Goal: Task Accomplishment & Management: Use online tool/utility

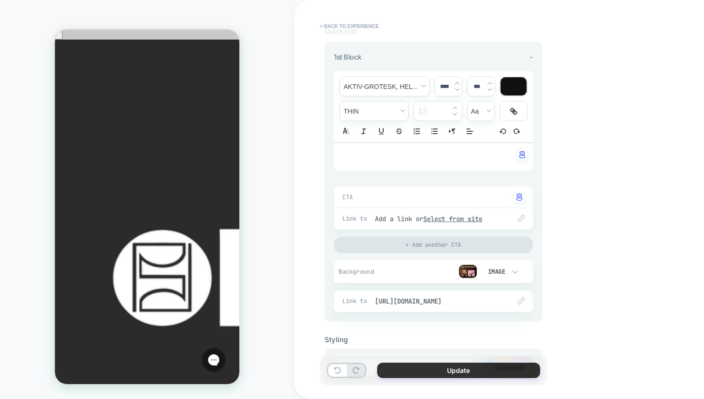
click at [435, 371] on button "Update" at bounding box center [458, 370] width 163 height 15
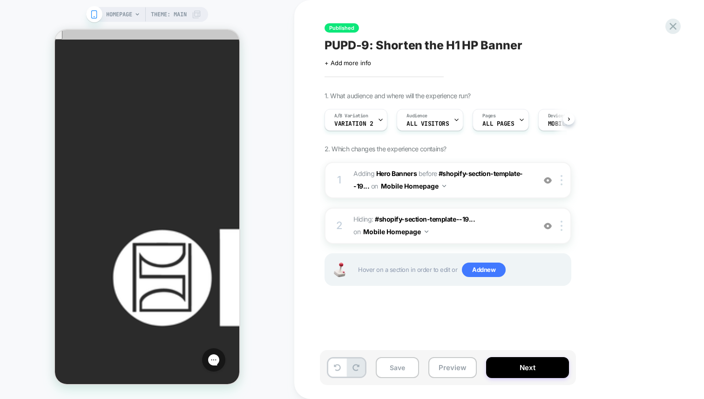
scroll to position [0, 0]
click at [528, 369] on button "Next" at bounding box center [527, 367] width 83 height 21
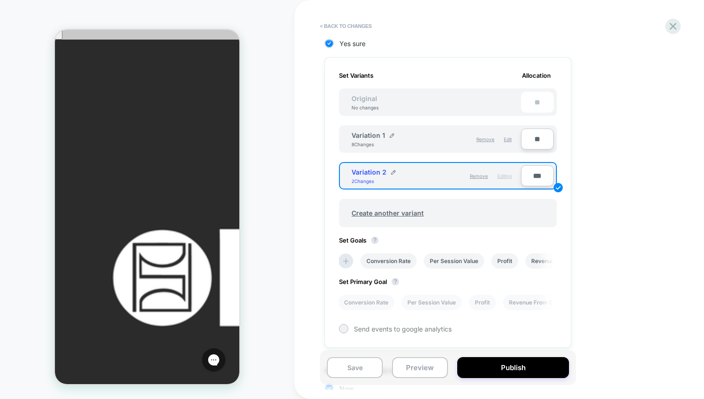
scroll to position [309, 0]
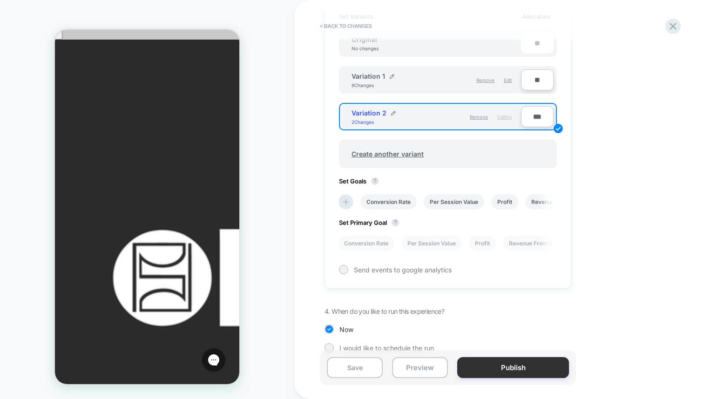
click at [520, 373] on button "Publish" at bounding box center [513, 367] width 112 height 21
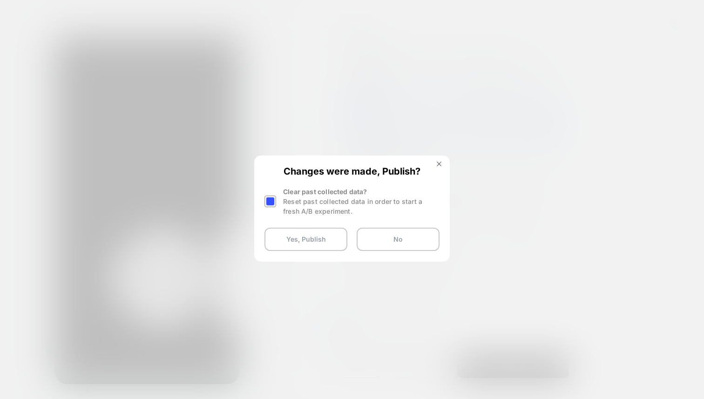
click at [267, 199] on div at bounding box center [270, 202] width 12 height 12
click at [317, 242] on button "Yes, Publish" at bounding box center [305, 239] width 83 height 23
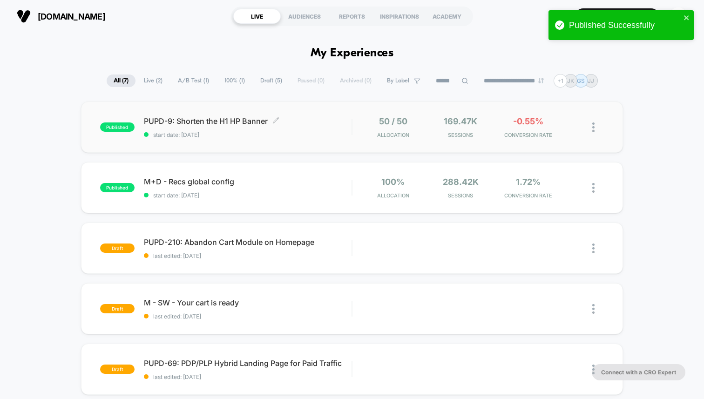
click at [220, 126] on div "PUPD-9: Shorten the H1 HP Banner Click to edit experience details Click to edit…" at bounding box center [248, 127] width 208 height 22
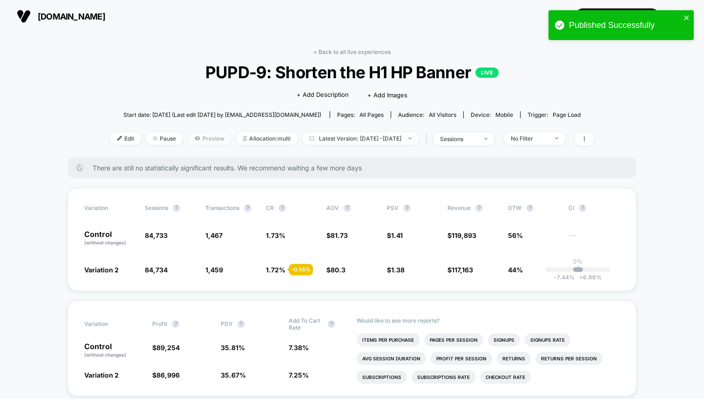
click at [195, 136] on span "Preview" at bounding box center [210, 138] width 44 height 13
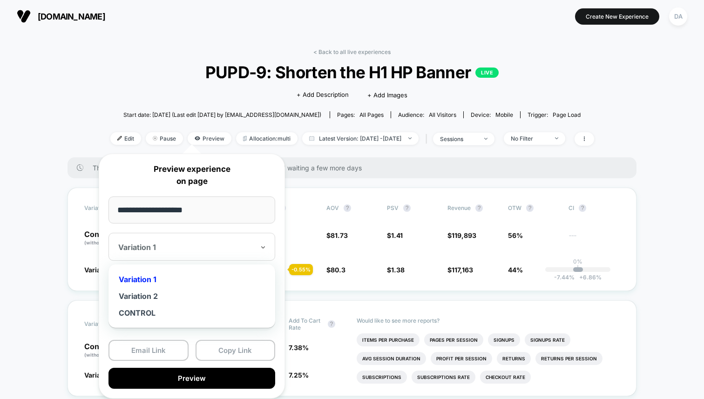
click at [231, 257] on div "Variation 1" at bounding box center [191, 247] width 167 height 28
click at [216, 298] on div "Variation 2" at bounding box center [191, 296] width 157 height 17
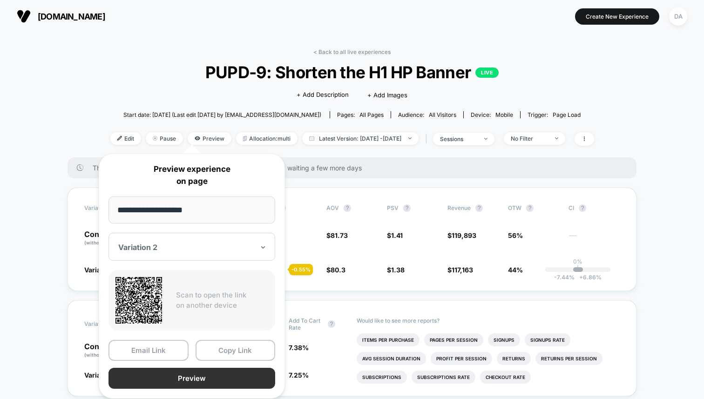
click at [218, 376] on button "Preview" at bounding box center [191, 378] width 167 height 21
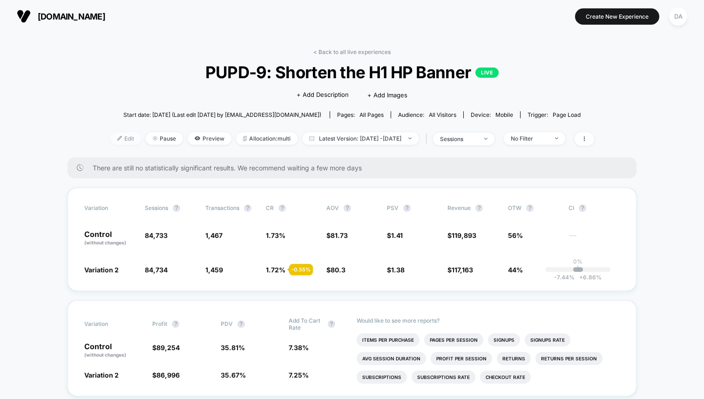
click at [110, 139] on span "Edit" at bounding box center [125, 138] width 31 height 13
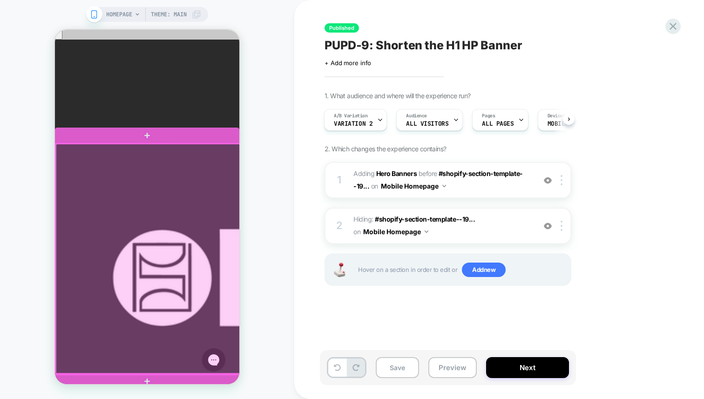
click at [147, 223] on div at bounding box center [148, 259] width 184 height 230
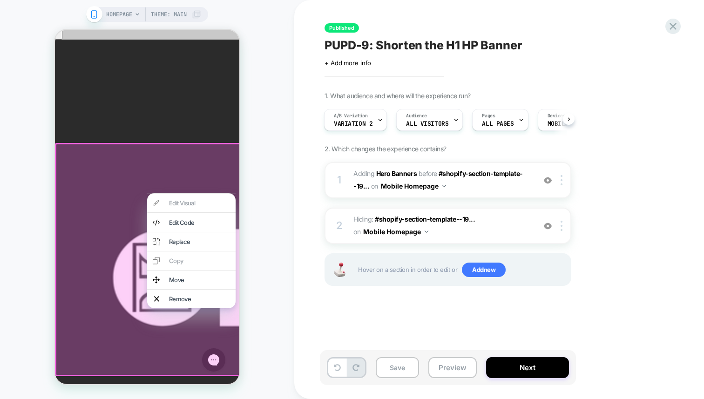
click at [253, 162] on div "HOMEPAGE Theme: MAIN" at bounding box center [147, 199] width 294 height 380
click at [361, 129] on div "A/B Variation Variation 2" at bounding box center [355, 120] width 63 height 22
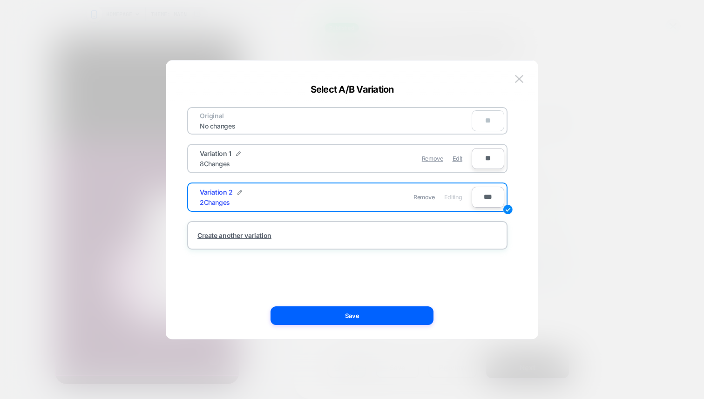
click at [451, 156] on div "Remove Edit" at bounding box center [401, 158] width 131 height 18
click at [459, 158] on span "Edit" at bounding box center [458, 158] width 10 height 7
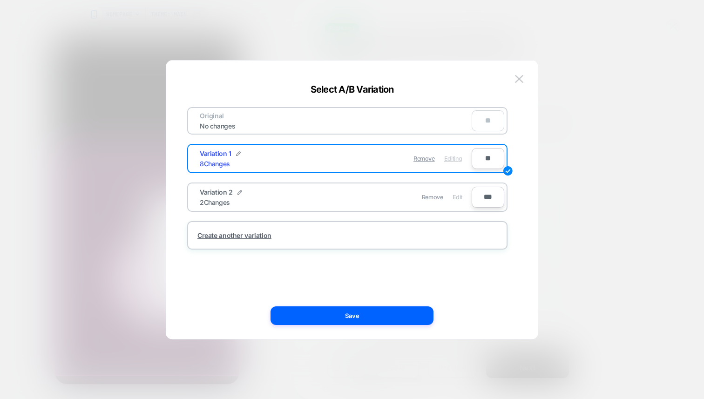
click at [458, 198] on span "Edit" at bounding box center [458, 197] width 10 height 7
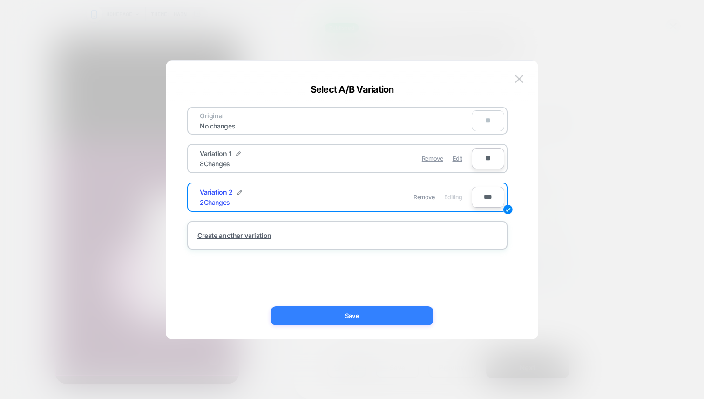
click at [349, 318] on button "Save" at bounding box center [352, 315] width 163 height 19
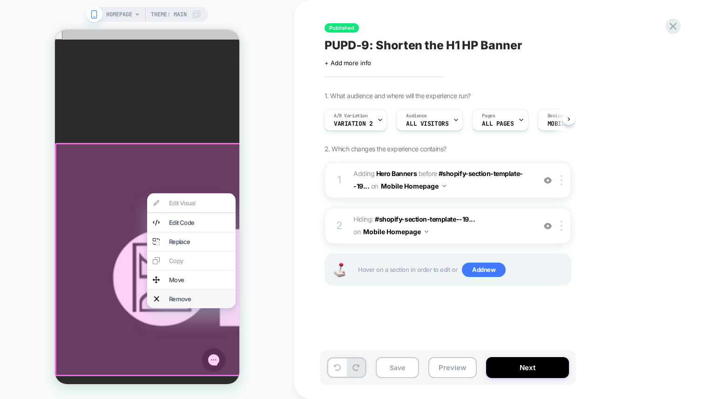
click at [182, 303] on div "Remove" at bounding box center [199, 298] width 61 height 7
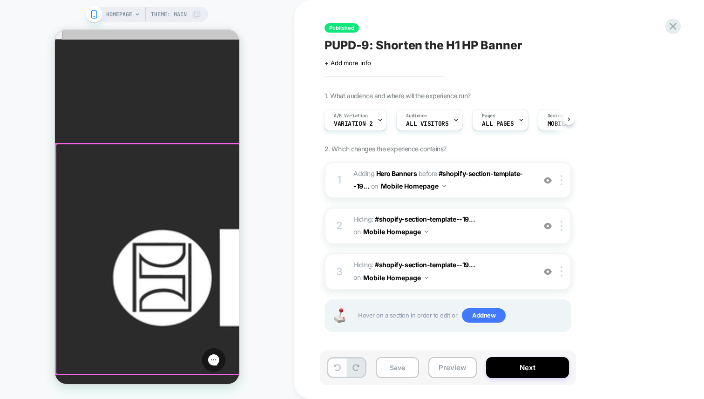
click at [156, 325] on div at bounding box center [148, 259] width 184 height 230
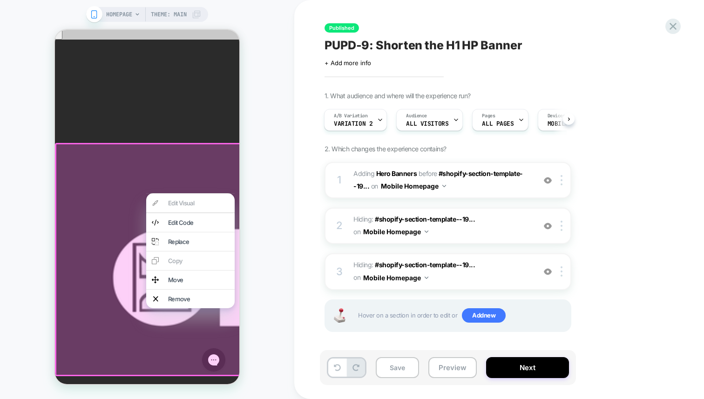
click at [283, 281] on div "HOMEPAGE Theme: MAIN" at bounding box center [147, 199] width 294 height 380
click at [671, 29] on icon at bounding box center [673, 26] width 13 height 13
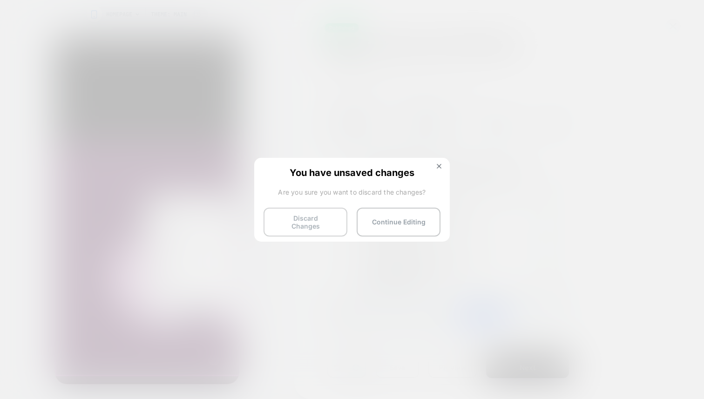
click at [303, 224] on button "Discard Changes" at bounding box center [306, 222] width 84 height 29
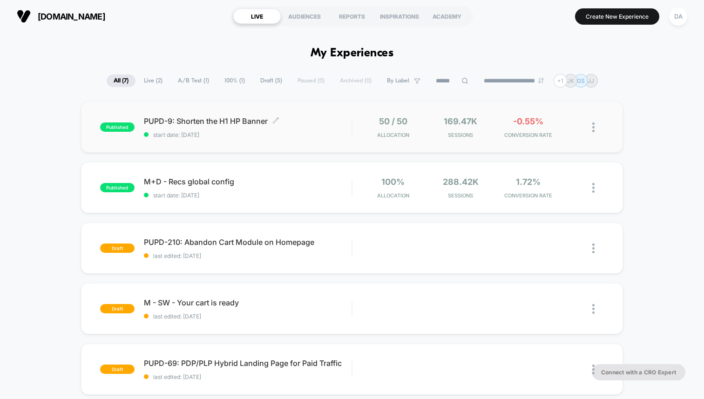
click at [204, 122] on span "PUPD-9: Shorten the H1 HP Banner Click to edit experience details" at bounding box center [248, 120] width 208 height 9
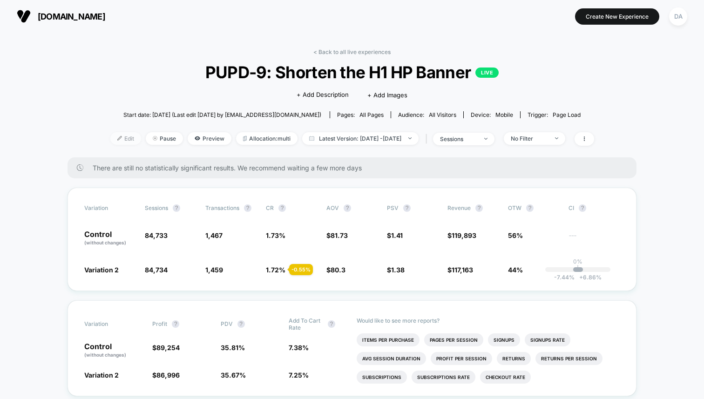
click at [110, 140] on span "Edit" at bounding box center [125, 138] width 31 height 13
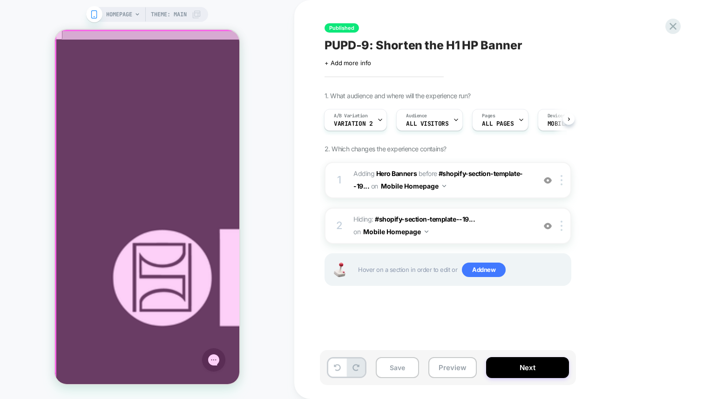
click at [213, 191] on div at bounding box center [148, 208] width 184 height 355
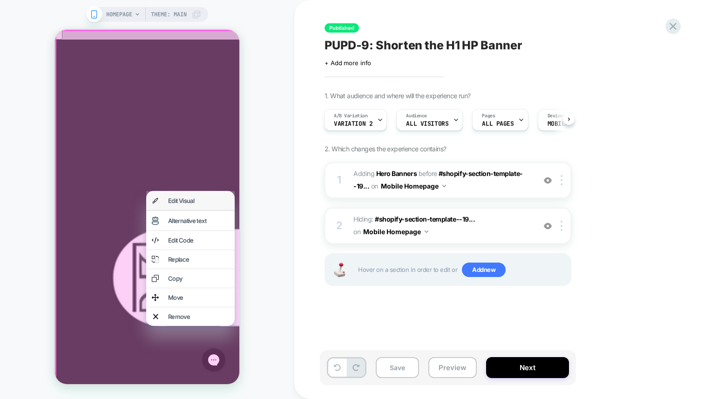
click at [204, 202] on div "Edit Visual" at bounding box center [198, 200] width 61 height 7
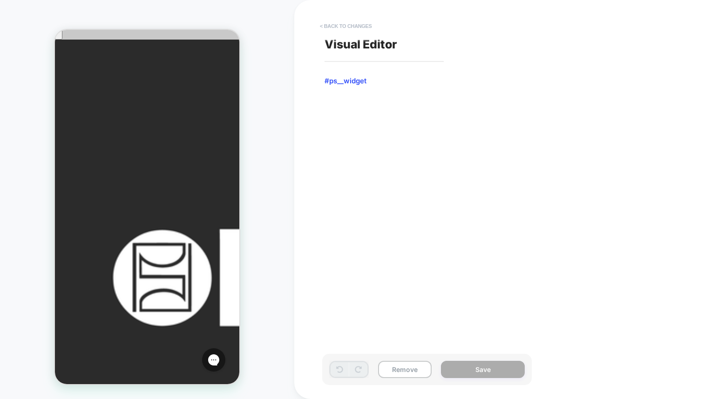
click at [328, 29] on button "< Back to changes" at bounding box center [345, 26] width 61 height 15
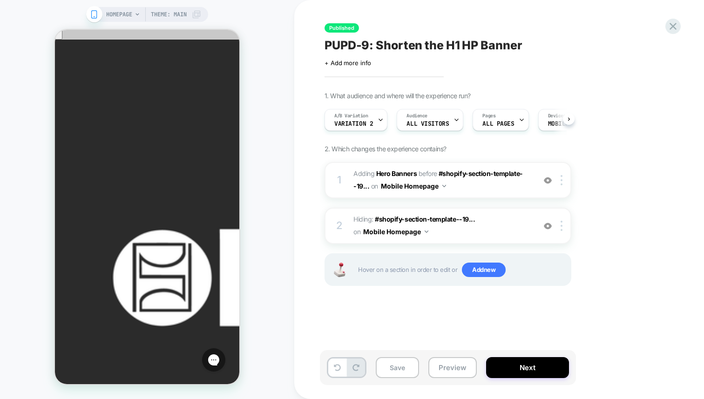
scroll to position [0, 0]
click at [549, 182] on img at bounding box center [548, 180] width 8 height 8
click at [549, 223] on img at bounding box center [548, 226] width 8 height 8
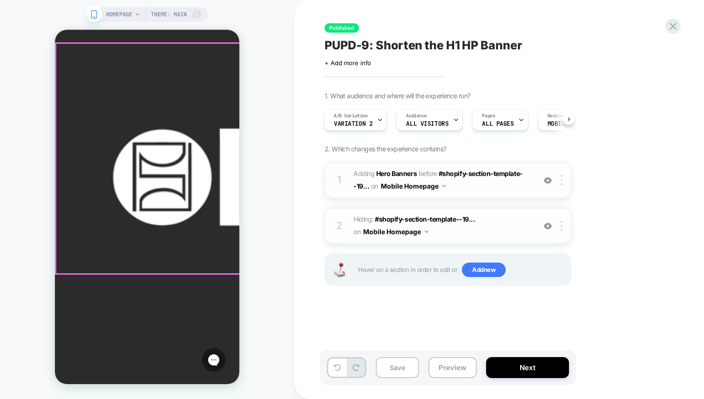
scroll to position [0, 0]
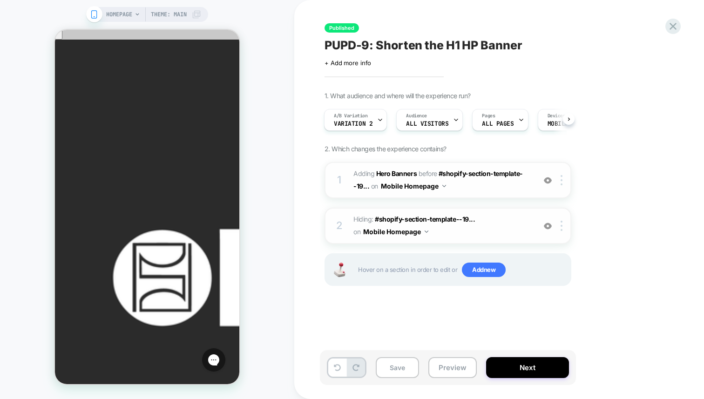
click at [266, 308] on div "HOMEPAGE Theme: MAIN" at bounding box center [147, 199] width 294 height 380
click at [372, 124] on div "A/B Variation Variation 2" at bounding box center [353, 119] width 57 height 21
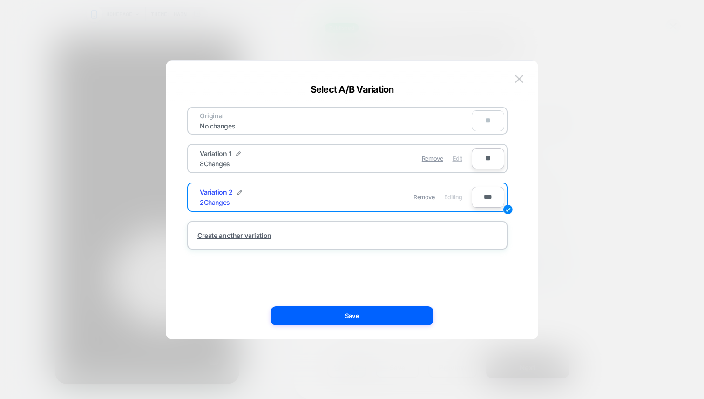
click at [460, 162] on div "Edit" at bounding box center [458, 158] width 10 height 18
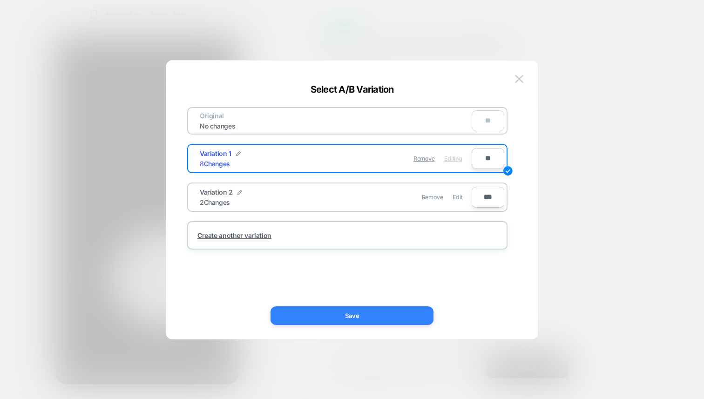
click at [340, 315] on button "Save" at bounding box center [352, 315] width 163 height 19
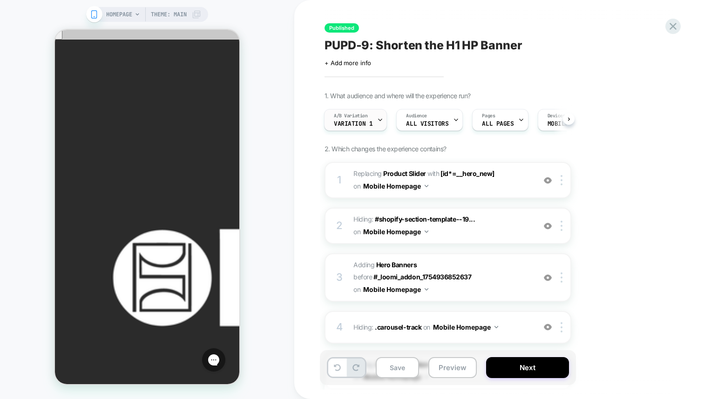
click at [368, 119] on div "A/B Variation Variation 1" at bounding box center [353, 119] width 57 height 21
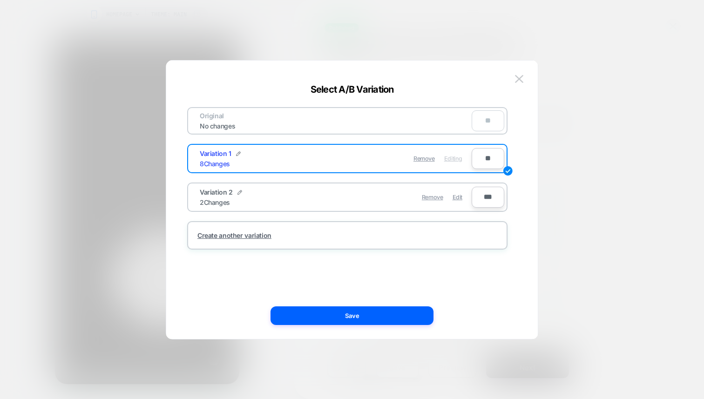
click at [453, 198] on span "Edit" at bounding box center [458, 197] width 10 height 7
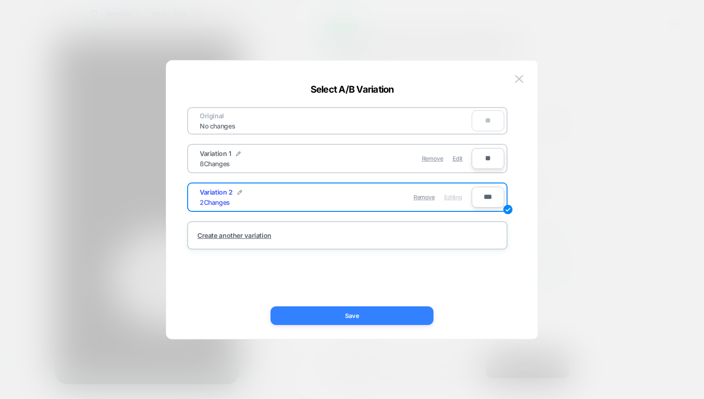
click at [295, 323] on button "Save" at bounding box center [352, 315] width 163 height 19
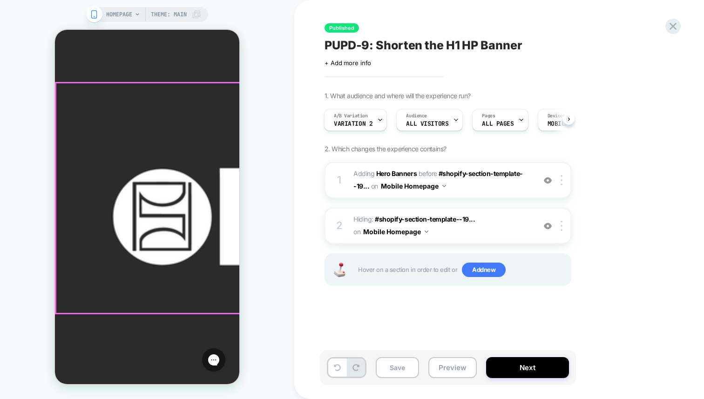
scroll to position [60, 0]
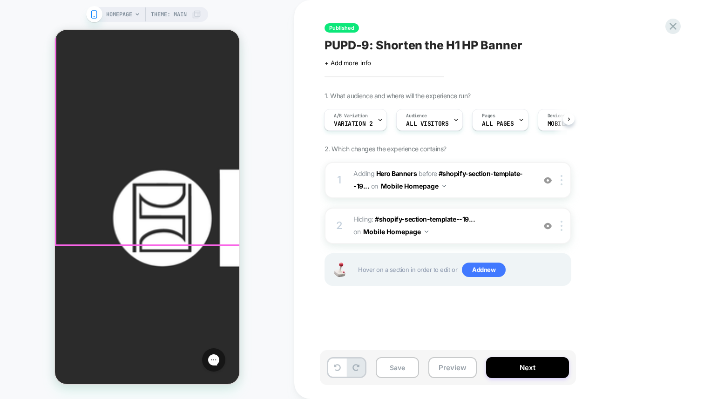
click at [508, 177] on span "#_loomi_addon_1755276570113 Adding Hero Banners BEFORE #shopify-section-templat…" at bounding box center [441, 180] width 177 height 25
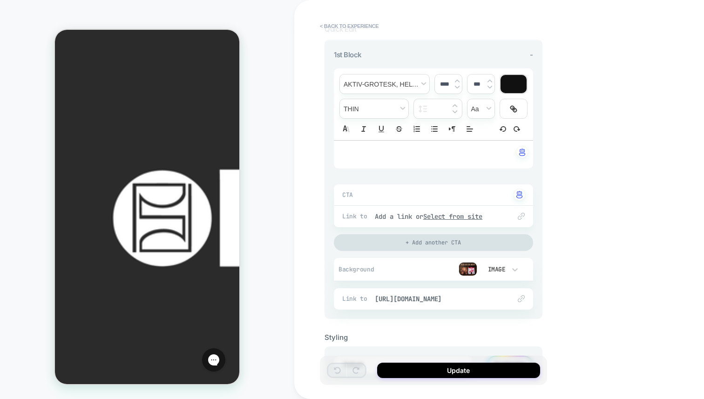
scroll to position [142, 0]
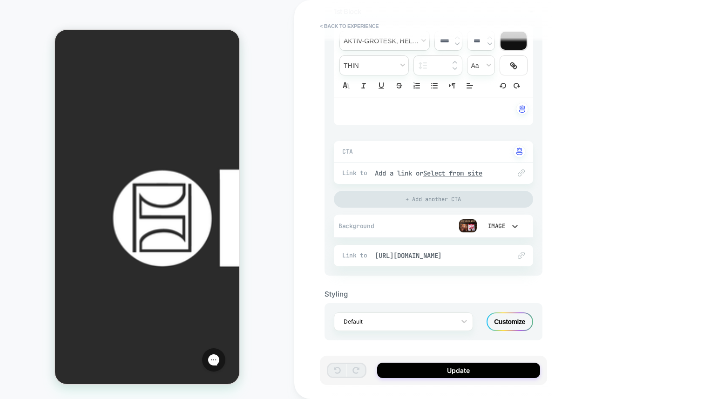
click at [494, 225] on div "Image" at bounding box center [496, 226] width 20 height 8
click at [556, 237] on div at bounding box center [352, 199] width 704 height 399
click at [465, 223] on img at bounding box center [468, 226] width 19 height 14
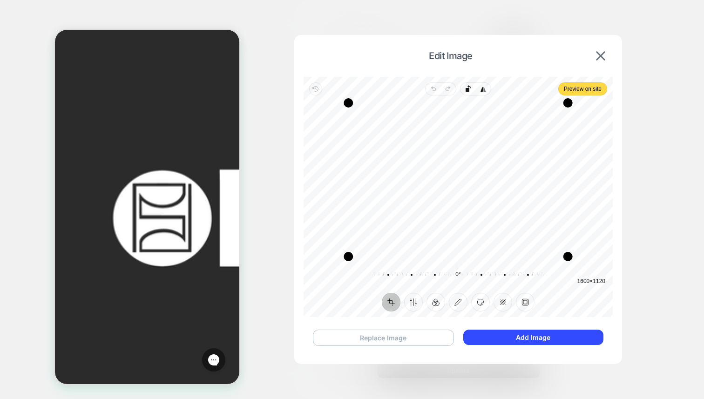
click at [407, 337] on button "Replace Image" at bounding box center [383, 338] width 141 height 16
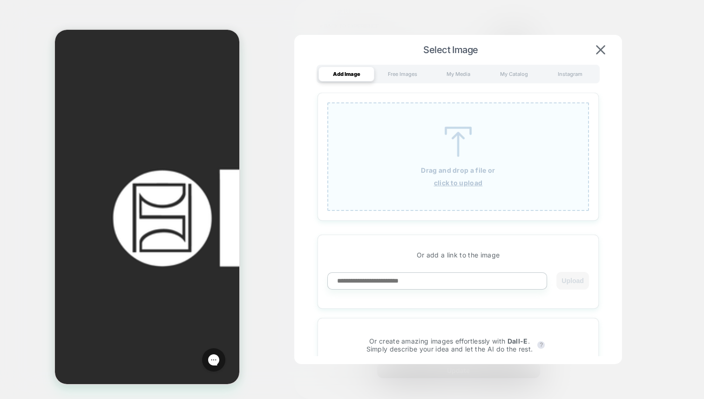
click at [458, 188] on div "Drag and drop a file or click to upload" at bounding box center [458, 156] width 262 height 108
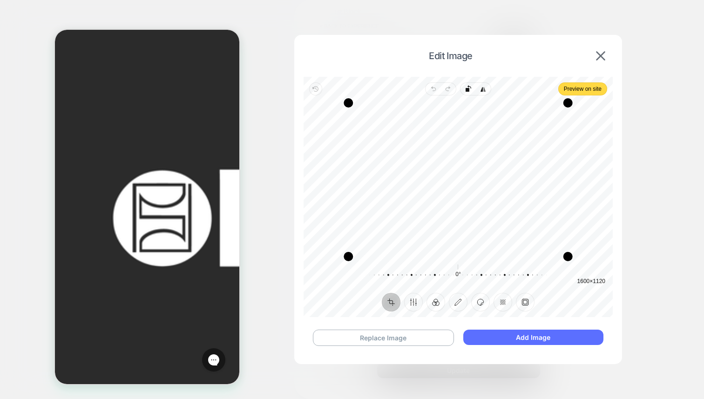
click at [481, 341] on button "Add Image" at bounding box center [533, 337] width 140 height 15
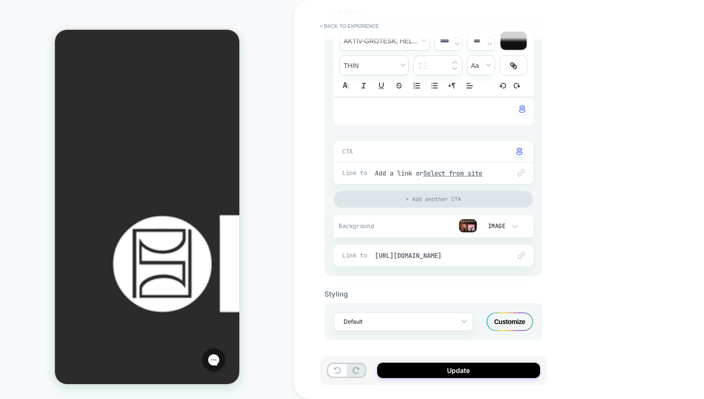
scroll to position [0, 0]
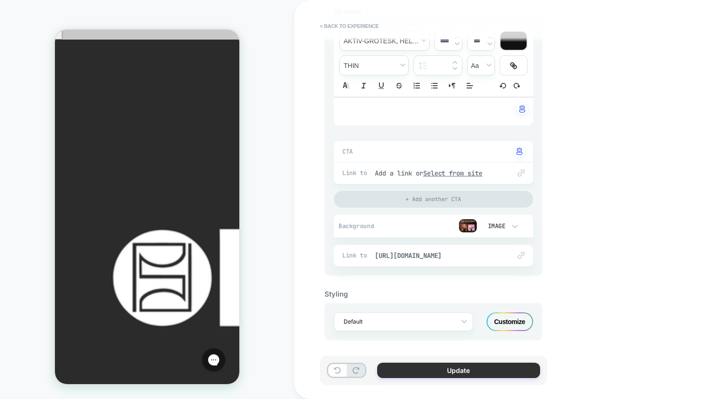
click at [432, 371] on button "Update" at bounding box center [458, 370] width 163 height 15
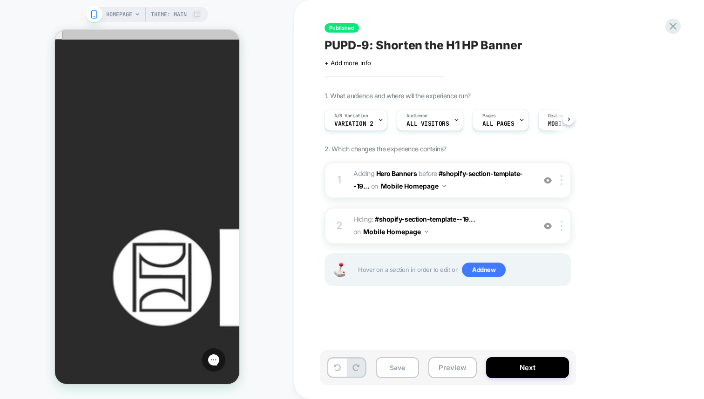
scroll to position [0, 0]
click at [562, 179] on img at bounding box center [562, 180] width 2 height 10
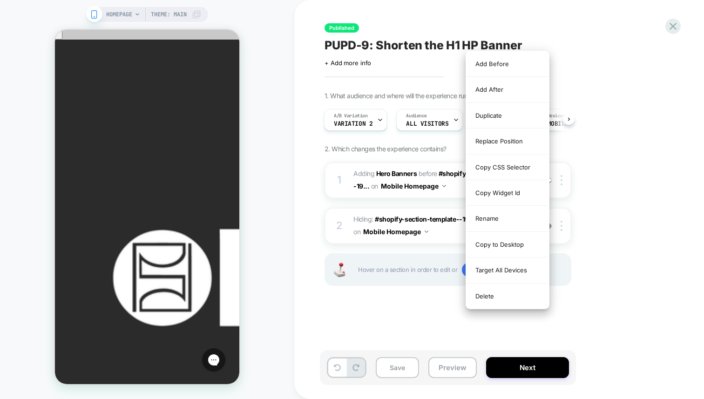
click at [608, 208] on div "1. What audience and where will the experience run? A/B Variation Variation 2 A…" at bounding box center [495, 200] width 340 height 217
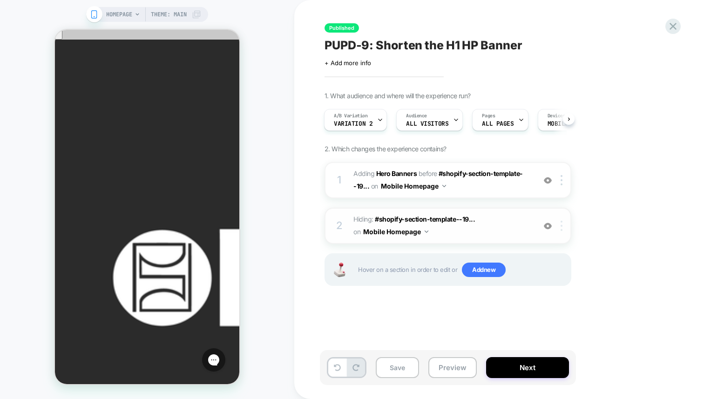
click at [561, 227] on img at bounding box center [562, 226] width 2 height 10
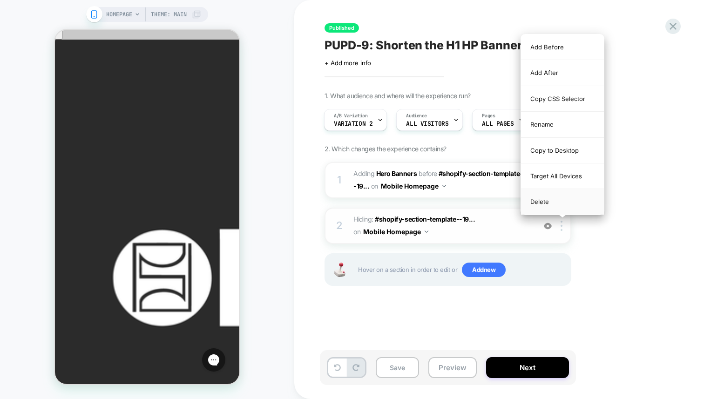
click at [554, 203] on div "Delete" at bounding box center [562, 201] width 83 height 25
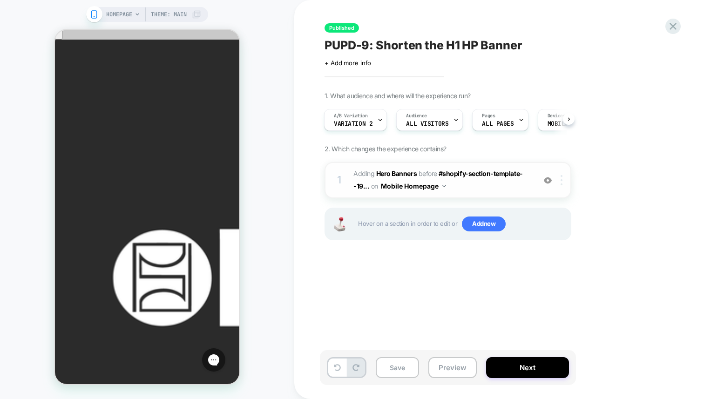
click at [559, 181] on div at bounding box center [562, 180] width 15 height 10
click at [561, 178] on img at bounding box center [562, 180] width 2 height 10
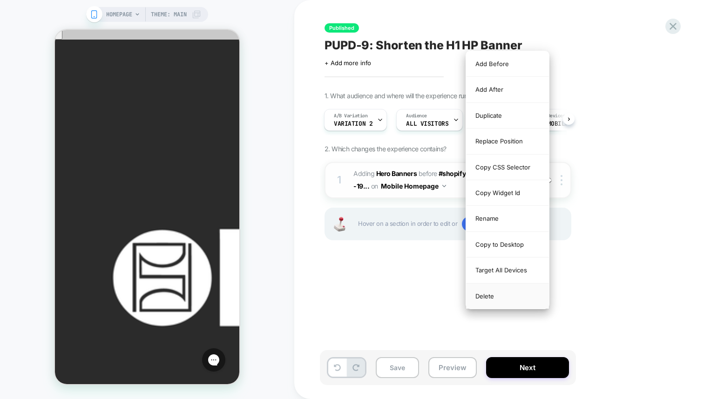
click at [489, 300] on div "Delete" at bounding box center [507, 296] width 83 height 25
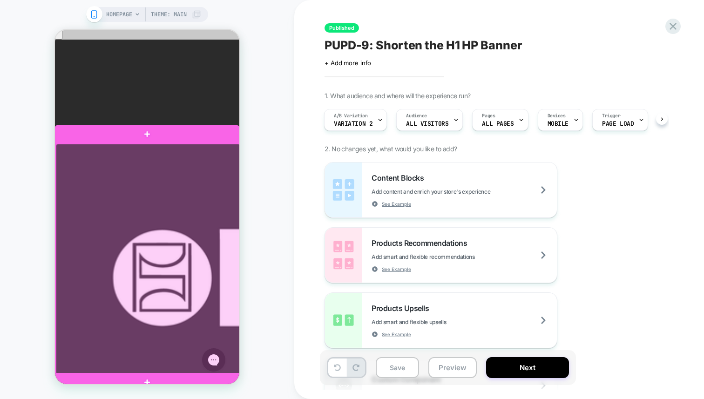
click at [196, 208] on div at bounding box center [148, 259] width 184 height 230
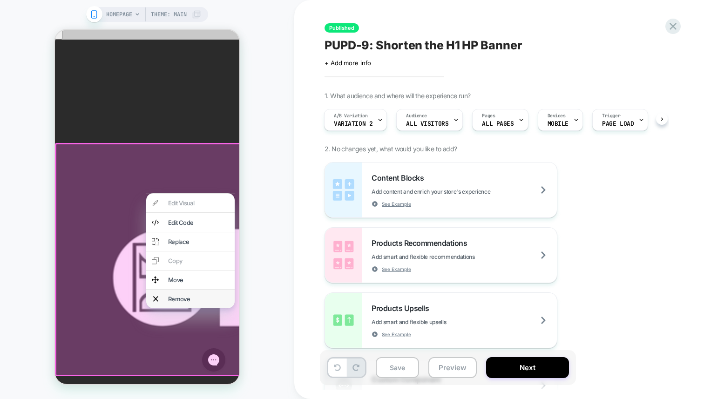
click at [178, 308] on div "Remove" at bounding box center [190, 299] width 88 height 19
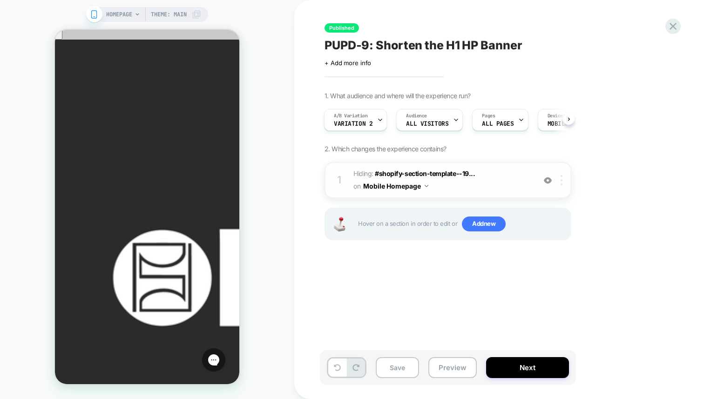
click at [561, 183] on img at bounding box center [562, 180] width 2 height 10
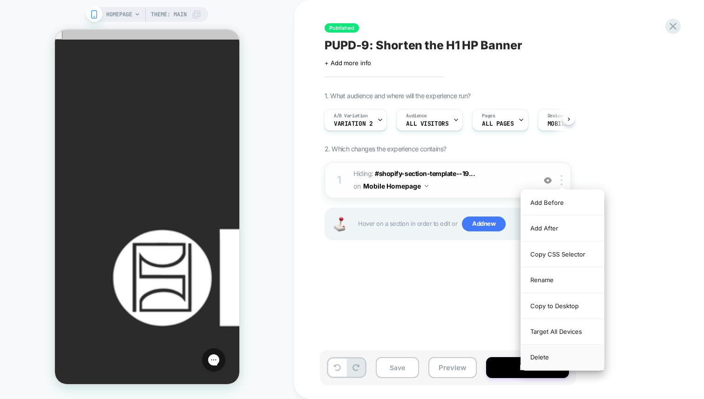
click at [544, 360] on div "Delete" at bounding box center [562, 357] width 83 height 25
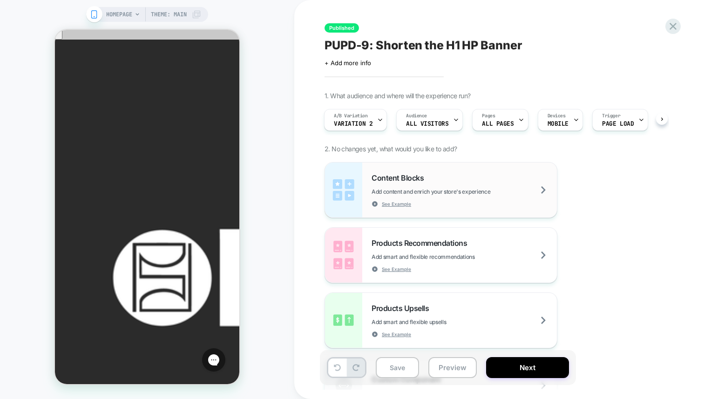
click at [411, 177] on span "Content Blocks" at bounding box center [400, 177] width 57 height 9
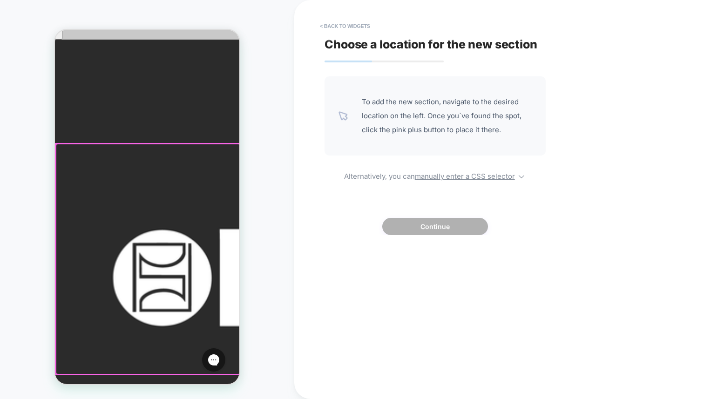
click at [161, 182] on div at bounding box center [148, 259] width 184 height 230
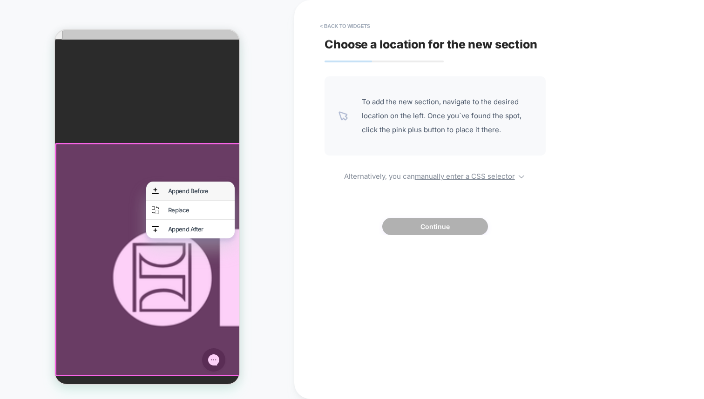
click at [178, 184] on div "Append Before" at bounding box center [190, 191] width 88 height 19
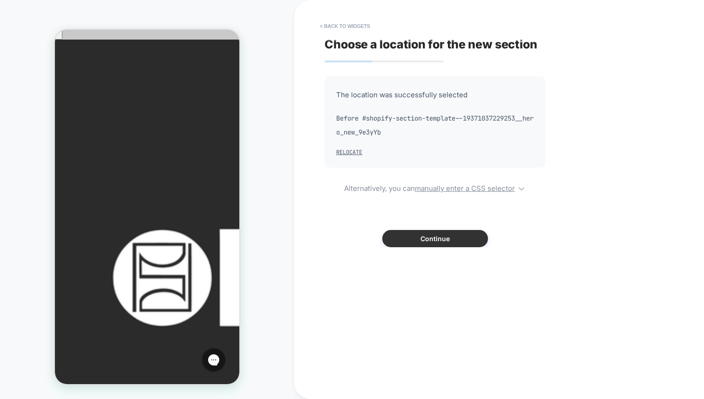
click at [415, 238] on button "Continue" at bounding box center [435, 238] width 106 height 17
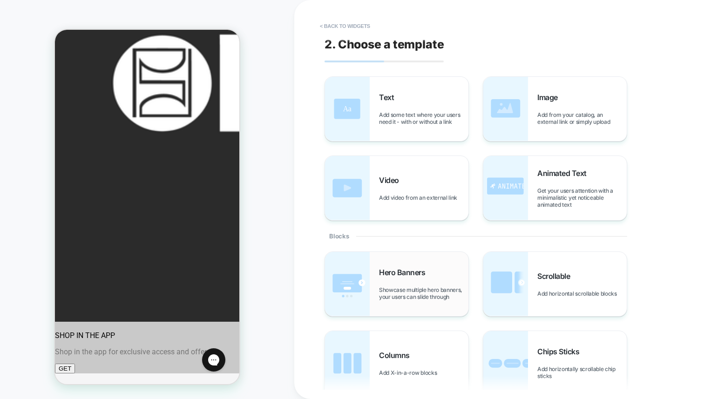
click at [408, 268] on span "Hero Banners" at bounding box center [404, 272] width 51 height 9
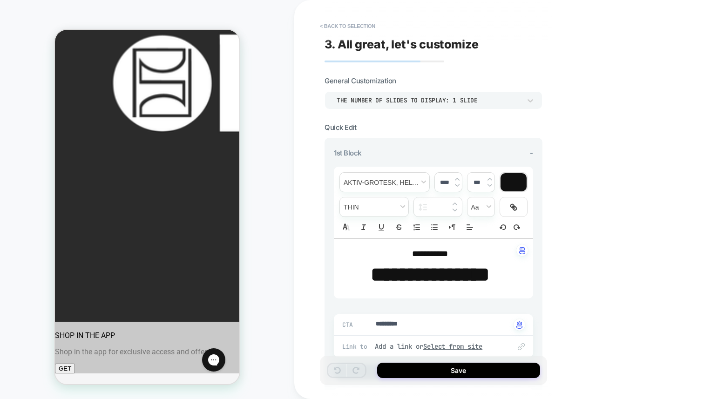
scroll to position [195, 0]
click at [449, 266] on strong "**********" at bounding box center [430, 274] width 119 height 20
type textarea "*"
type input "****"
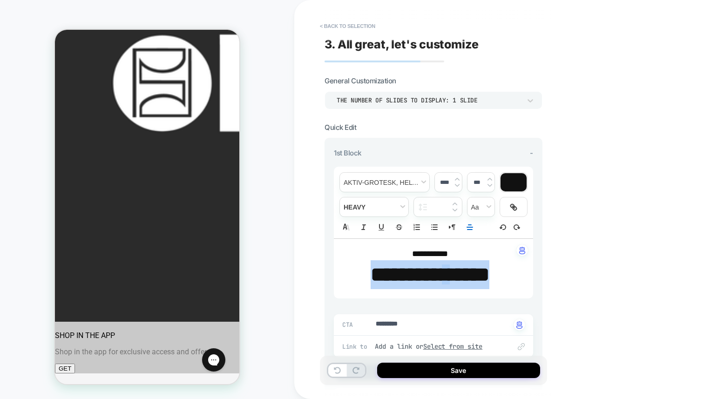
click at [442, 266] on strong "*********" at bounding box center [406, 274] width 71 height 20
type textarea "*"
type input "****"
type textarea "*"
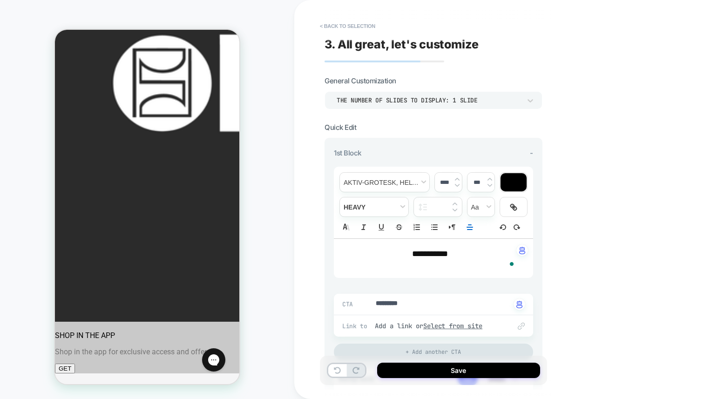
click at [441, 250] on span "**********" at bounding box center [430, 254] width 36 height 8
type input "****"
click at [441, 250] on span "**********" at bounding box center [430, 254] width 36 height 8
type textarea "*"
type input "****"
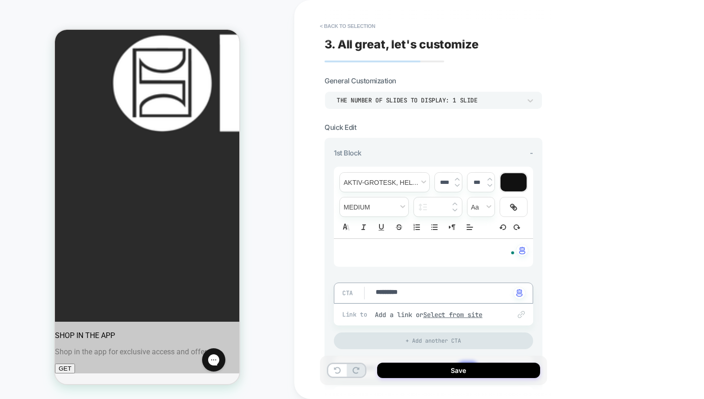
click at [394, 295] on textarea "*********" at bounding box center [442, 293] width 135 height 11
type textarea "*"
type textarea "****"
type textarea "*"
type textarea "***"
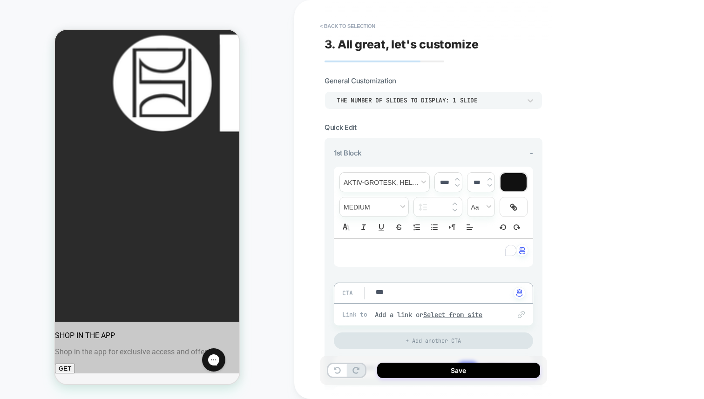
type textarea "*"
type textarea "**"
type textarea "*"
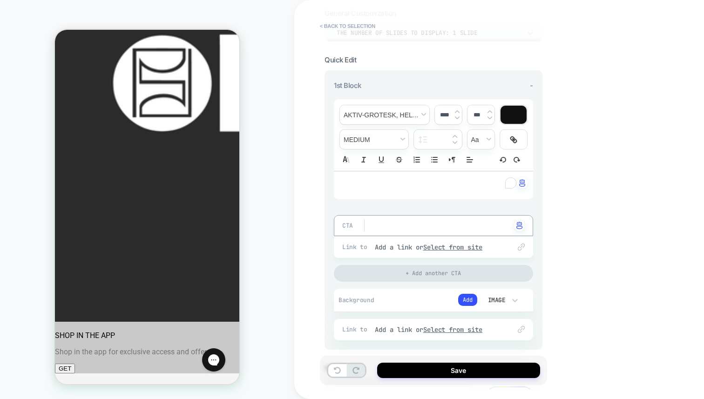
scroll to position [100, 0]
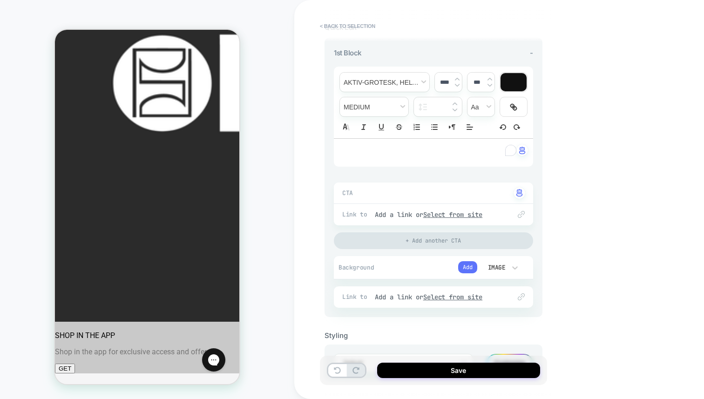
click at [467, 269] on button "Add" at bounding box center [467, 267] width 19 height 12
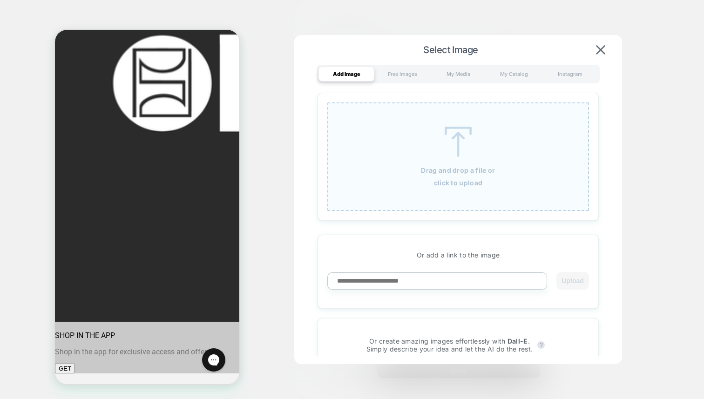
click at [457, 183] on u "click to upload" at bounding box center [458, 183] width 49 height 8
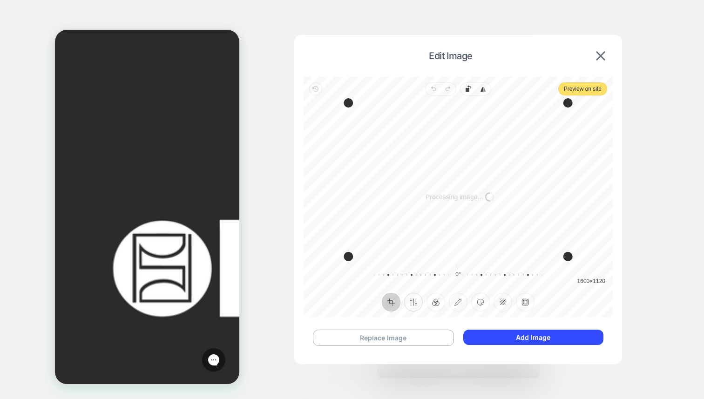
scroll to position [4, 0]
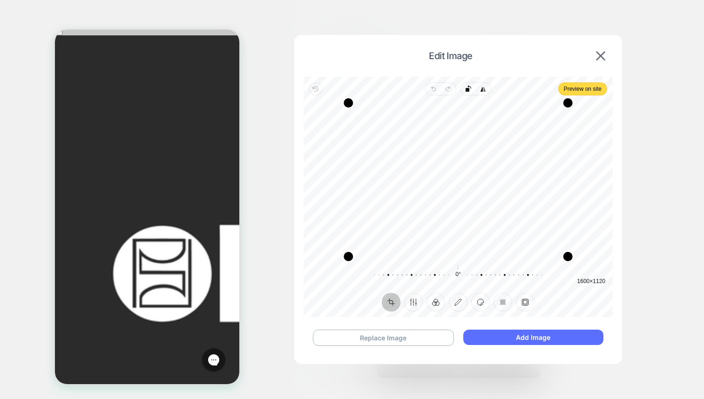
click at [524, 338] on button "Add Image" at bounding box center [533, 337] width 140 height 15
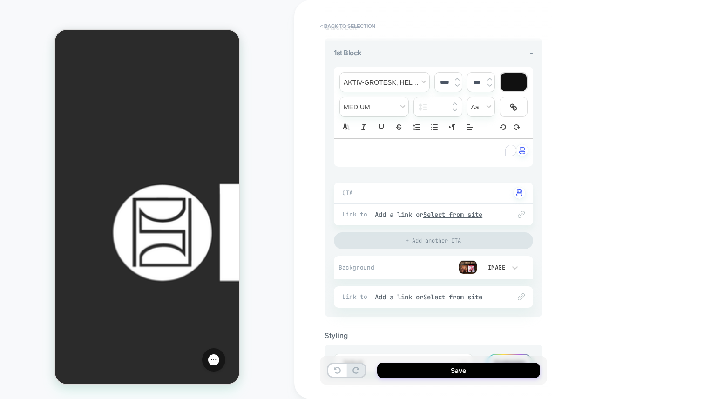
scroll to position [47, 0]
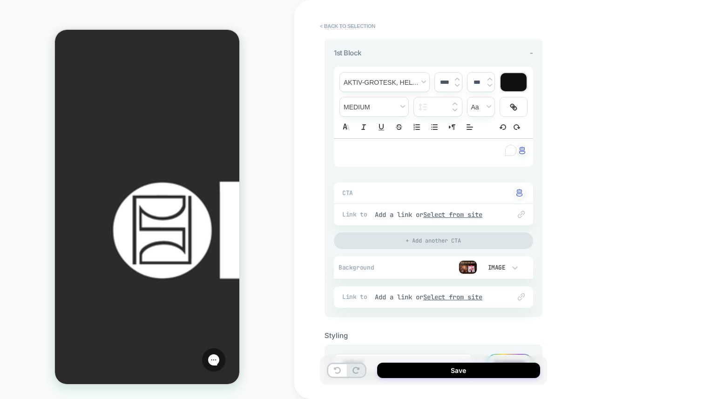
click at [451, 374] on button "Save" at bounding box center [458, 370] width 163 height 15
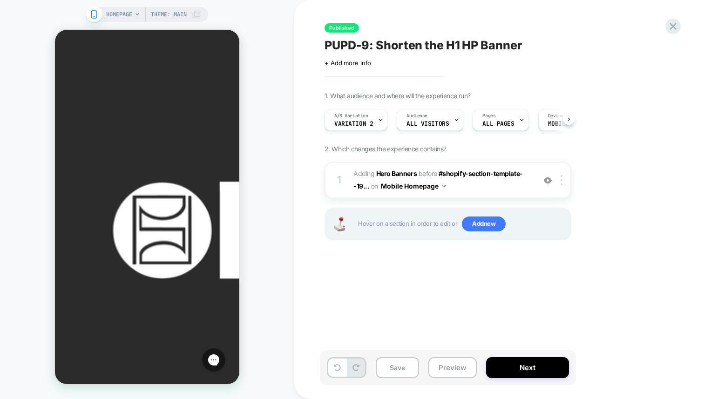
scroll to position [0, 0]
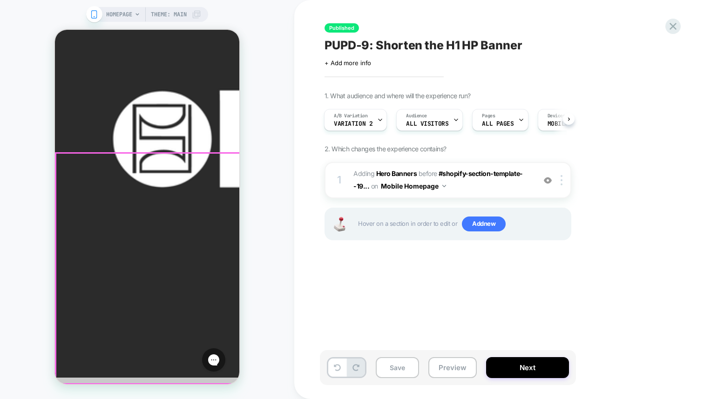
scroll to position [143, 0]
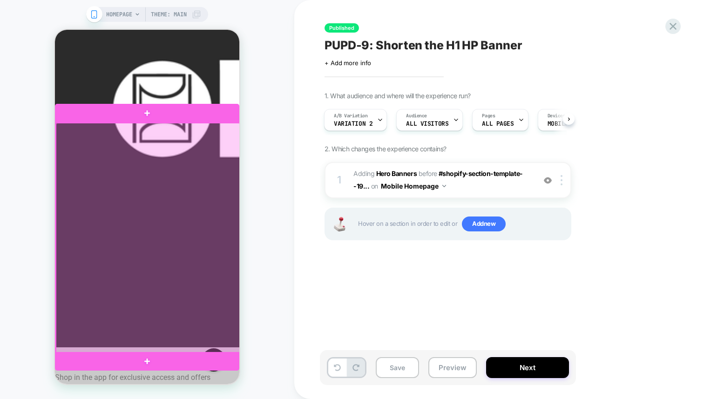
scroll to position [178, 0]
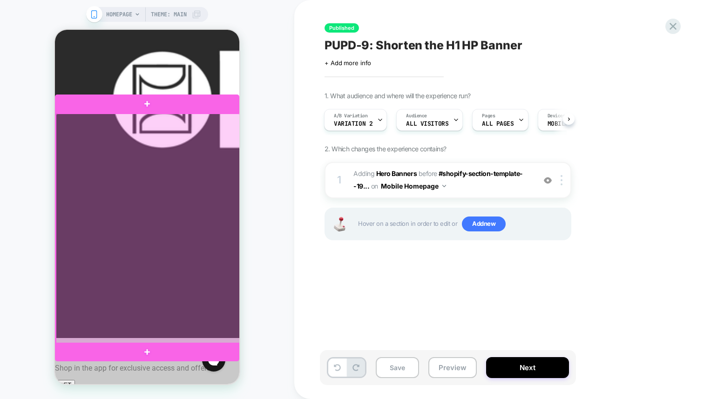
click at [169, 310] on div at bounding box center [148, 229] width 184 height 230
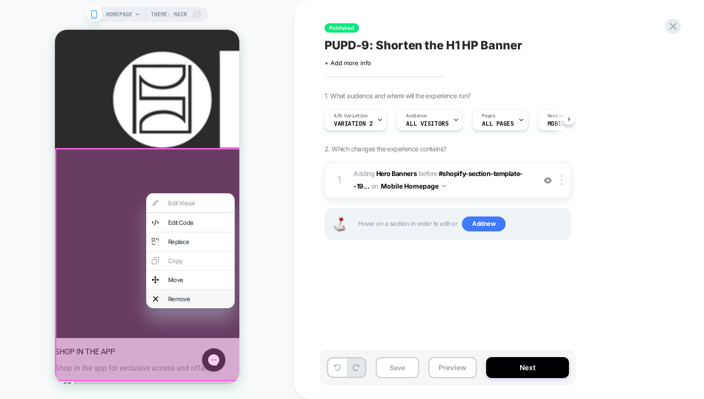
click at [171, 303] on div "Remove" at bounding box center [198, 298] width 61 height 7
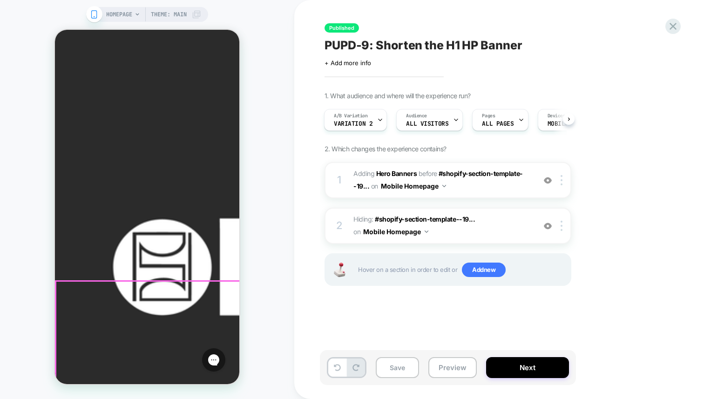
scroll to position [0, 0]
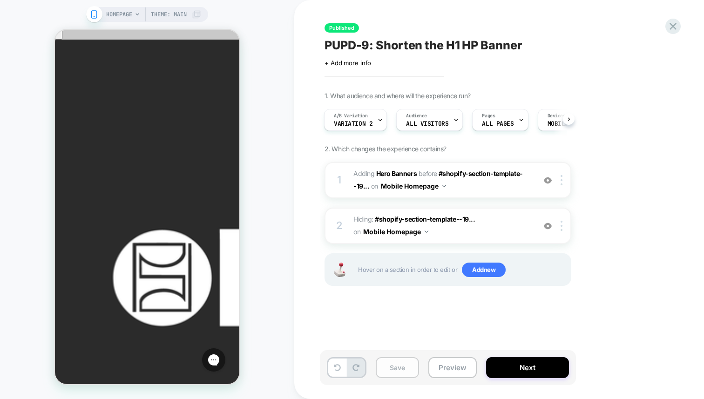
click at [399, 369] on button "Save" at bounding box center [397, 367] width 43 height 21
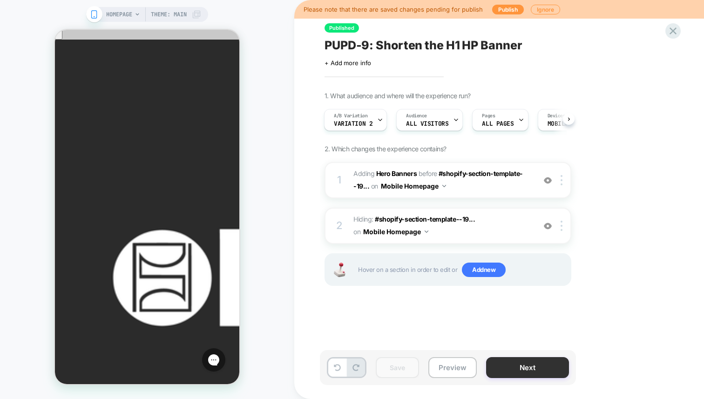
click at [528, 370] on button "Next" at bounding box center [527, 367] width 83 height 21
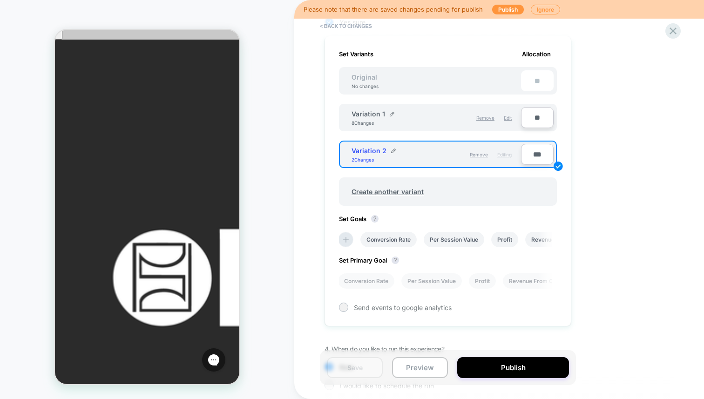
scroll to position [309, 0]
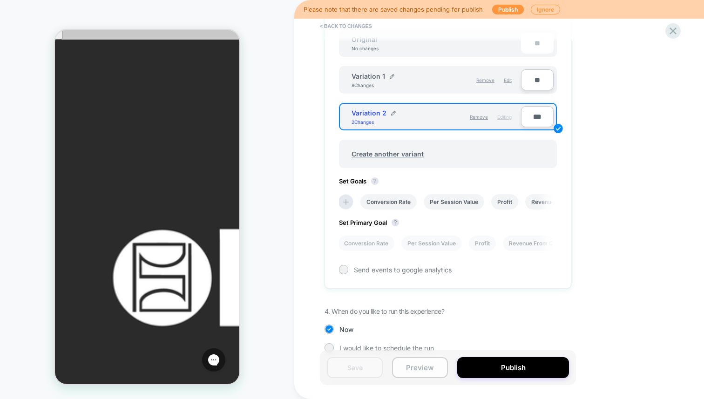
click at [419, 373] on button "Preview" at bounding box center [420, 367] width 56 height 21
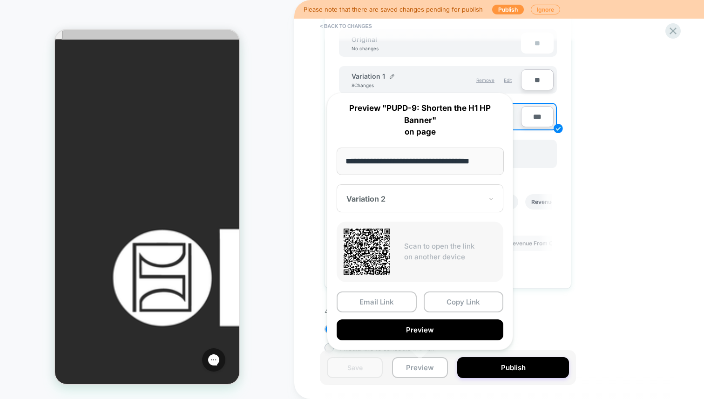
scroll to position [0, 0]
click at [570, 283] on div "1. What audience and where will the experience run? Audience All Visitors Pages…" at bounding box center [495, 81] width 340 height 569
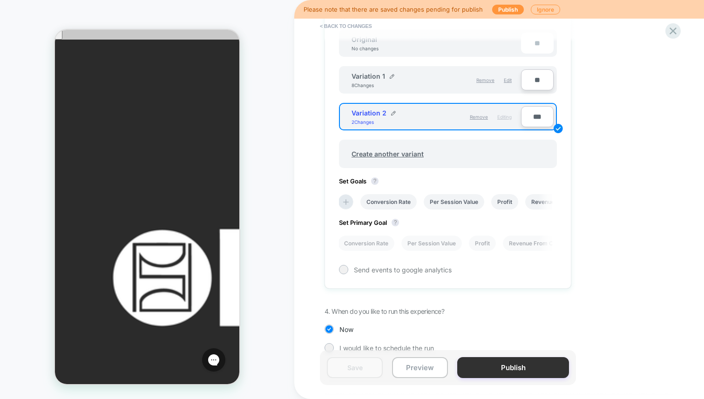
click at [503, 366] on button "Publish" at bounding box center [513, 367] width 112 height 21
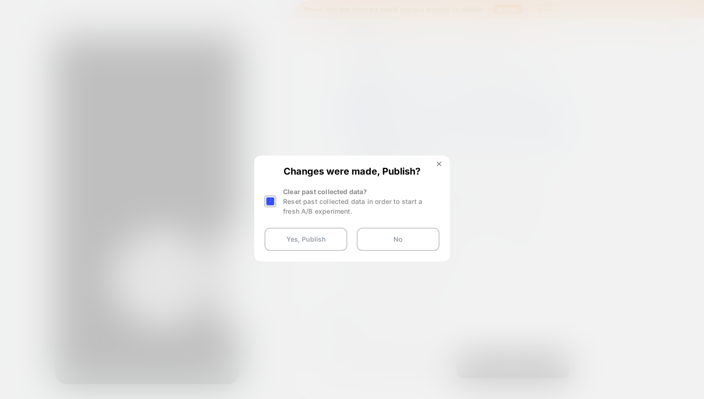
click at [272, 201] on div at bounding box center [270, 202] width 12 height 12
click at [305, 236] on button "Yes, Publish" at bounding box center [305, 239] width 83 height 23
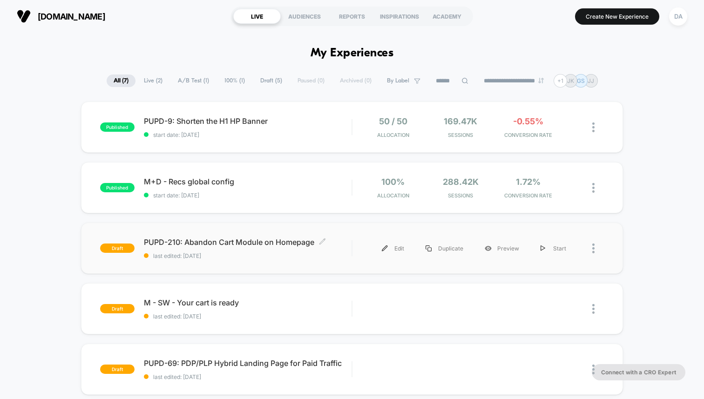
click at [249, 242] on span "PUPD-210: Abandon Cart Module on Homepage Click to edit experience details" at bounding box center [248, 241] width 208 height 9
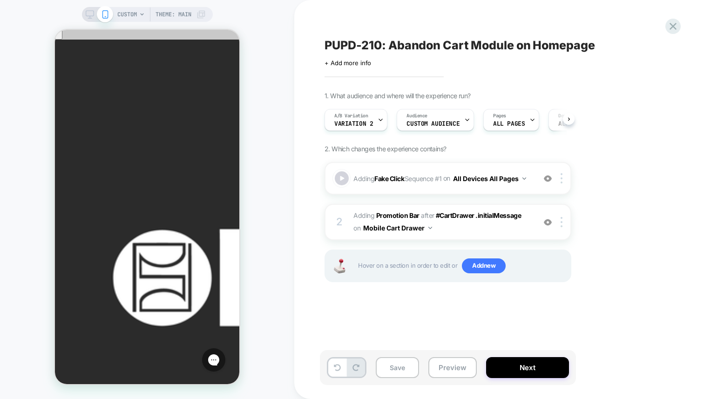
click at [379, 117] on icon at bounding box center [381, 120] width 6 height 6
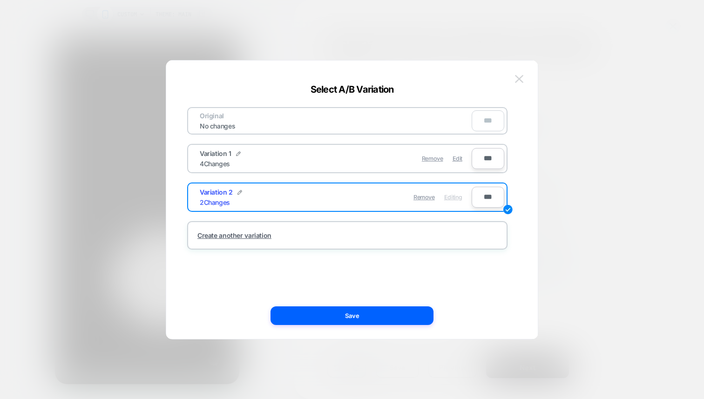
click at [514, 77] on button at bounding box center [519, 79] width 14 height 14
